Goal: Task Accomplishment & Management: Manage account settings

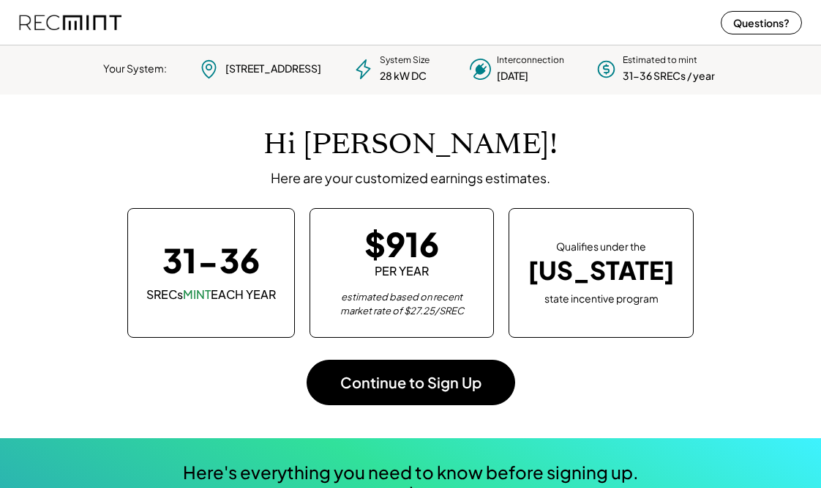
scroll to position [206, 409]
click at [415, 384] on button "Continue to Sign Up" at bounding box center [411, 381] width 209 height 45
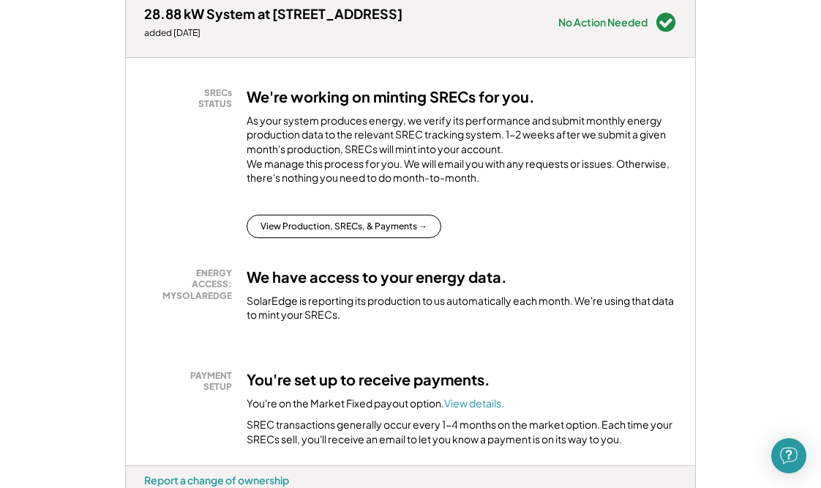
scroll to position [222, 0]
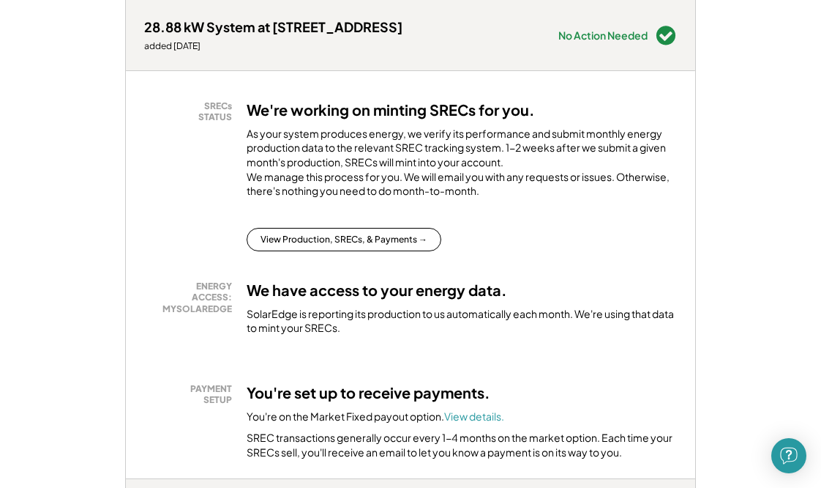
click at [375, 251] on button "View Production, SRECs, & Payments →" at bounding box center [344, 239] width 195 height 23
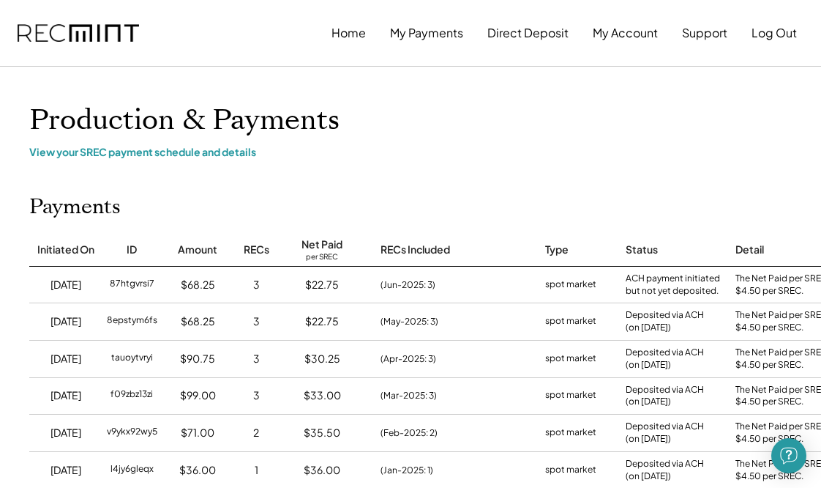
click at [523, 34] on button "Direct Deposit" at bounding box center [528, 32] width 81 height 29
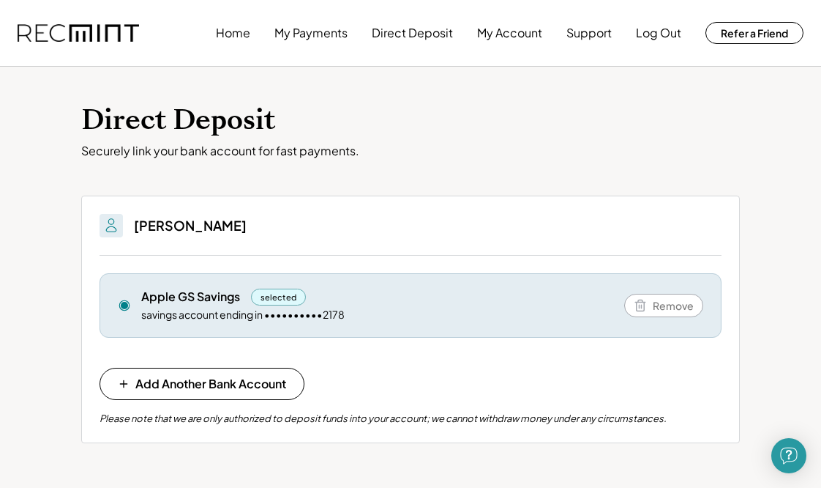
click at [501, 38] on button "My Account" at bounding box center [509, 32] width 65 height 29
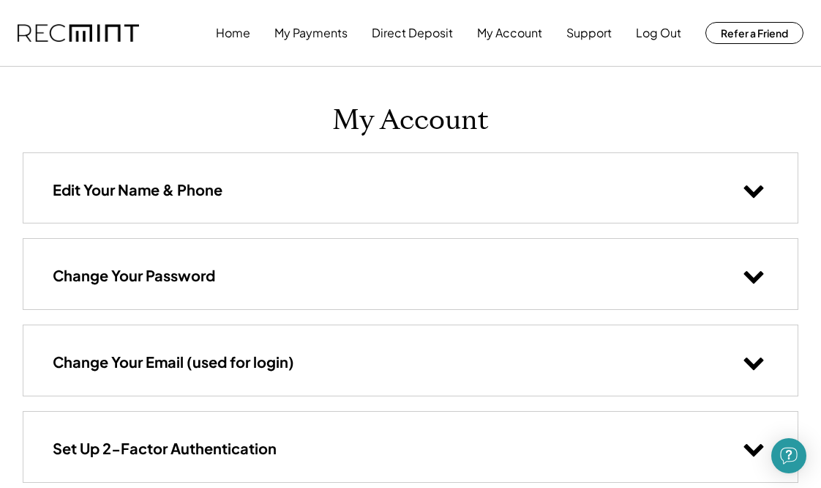
click at [234, 37] on button "Home" at bounding box center [233, 32] width 34 height 29
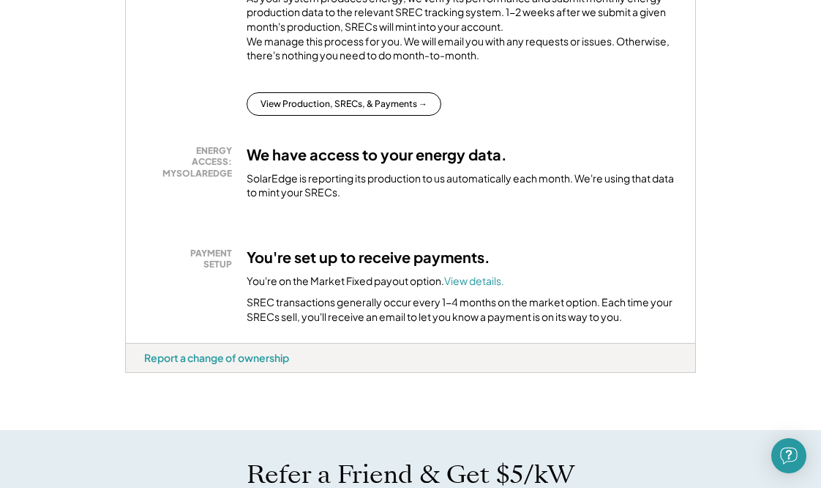
scroll to position [184, 0]
